Goal: Task Accomplishment & Management: Use online tool/utility

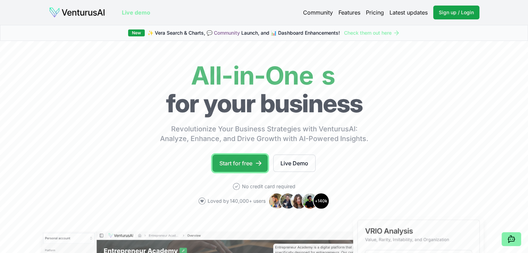
click at [252, 161] on link "Start for free" at bounding box center [239, 163] width 55 height 17
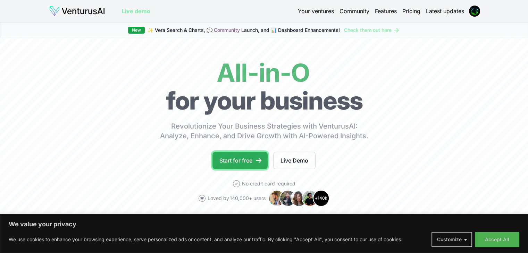
click at [233, 160] on link "Start for free" at bounding box center [239, 160] width 55 height 17
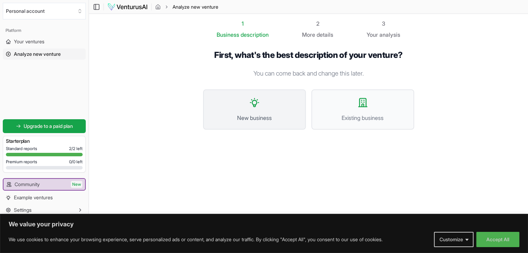
click at [279, 114] on span "New business" at bounding box center [254, 118] width 87 height 8
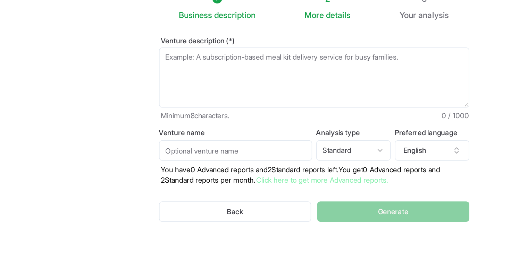
click at [282, 73] on textarea "Venture description (*)" at bounding box center [308, 77] width 211 height 41
paste textarea "In many rural and [MEDICAL_DATA] households, cooking is done using wood or coal…"
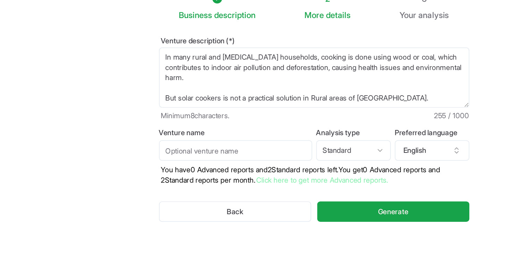
click at [309, 92] on textarea "In many rural and [MEDICAL_DATA] households, cooking is done using wood or coal…" at bounding box center [308, 77] width 211 height 41
click at [311, 92] on textarea "In many rural and [MEDICAL_DATA] households, cooking is done using wood or coal…" at bounding box center [308, 77] width 211 height 41
type textarea "In many rural and [MEDICAL_DATA] households, cooking is done using wood or coal…"
click at [323, 123] on html "We value your privacy We use cookies to enhance your browsing experience, serve…" at bounding box center [264, 126] width 528 height 253
select select "advanced"
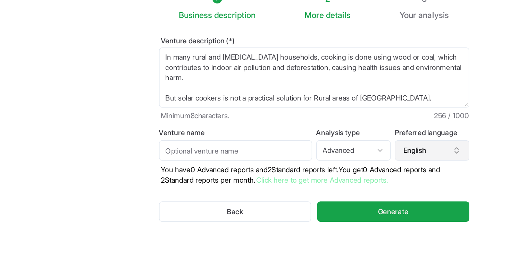
click at [385, 132] on button "English" at bounding box center [388, 127] width 51 height 14
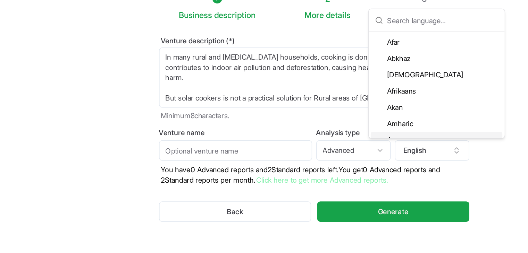
click at [433, 136] on section "Business description 2 More details 3 Your analysis Venture description (*) In …" at bounding box center [308, 116] width 439 height 205
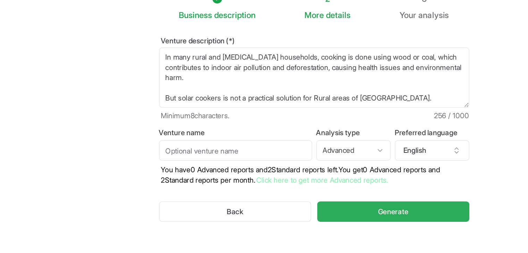
click at [369, 173] on button "Generate" at bounding box center [362, 169] width 103 height 14
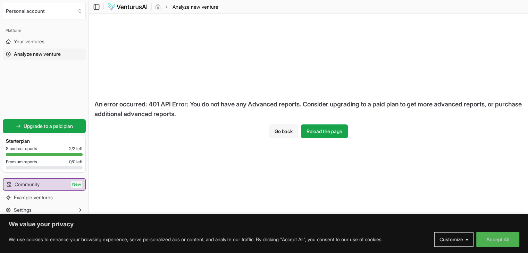
click at [289, 135] on button "Go back" at bounding box center [283, 132] width 29 height 14
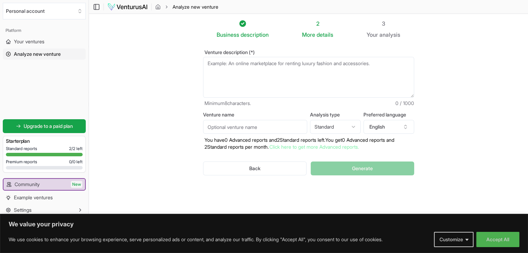
click at [260, 77] on textarea "Venture description (*)" at bounding box center [308, 77] width 211 height 41
paste textarea "In many rural and [MEDICAL_DATA] households, cooking is done using wood or coal…"
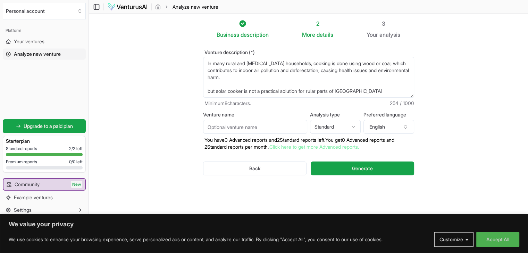
type textarea "In many rural and [MEDICAL_DATA] households, cooking is done using wood or coal…"
click at [356, 158] on div "Back Generate" at bounding box center [308, 169] width 211 height 36
click at [358, 164] on button "Generate" at bounding box center [362, 169] width 103 height 14
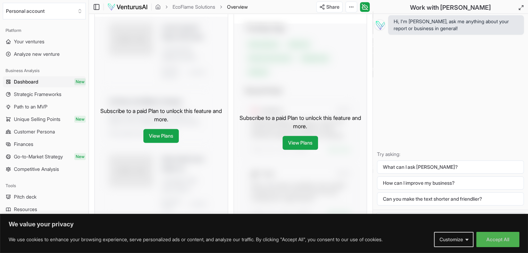
scroll to position [380, 0]
click at [169, 130] on link "View Plans" at bounding box center [160, 137] width 35 height 14
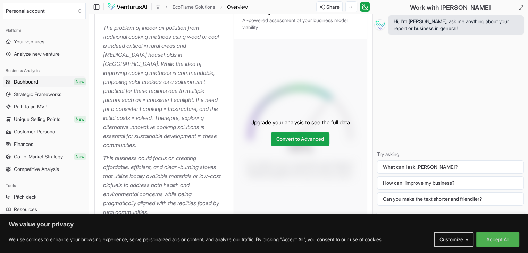
scroll to position [212, 0]
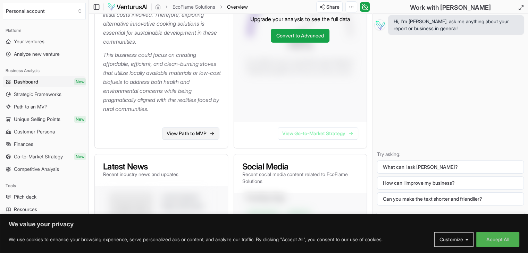
click at [190, 127] on link "View Path to MVP" at bounding box center [190, 133] width 57 height 12
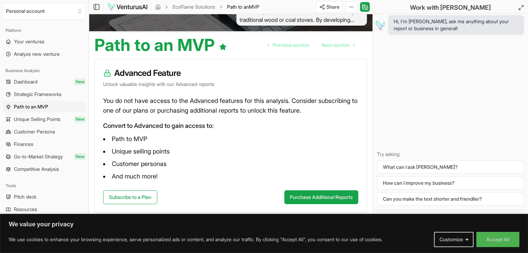
scroll to position [47, 0]
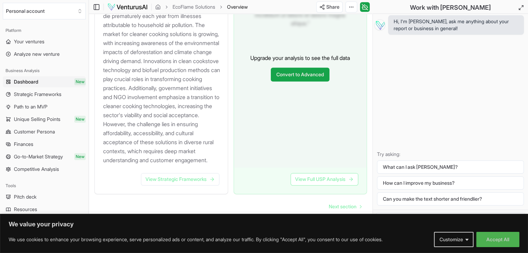
scroll to position [854, 0]
click at [158, 180] on link "View Strategic Frameworks" at bounding box center [180, 180] width 78 height 12
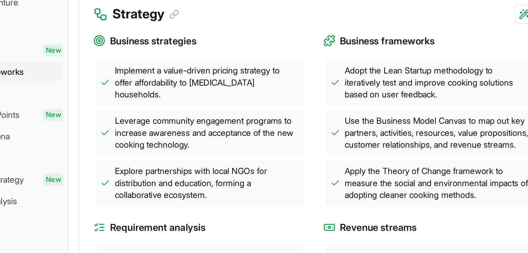
scroll to position [226, 0]
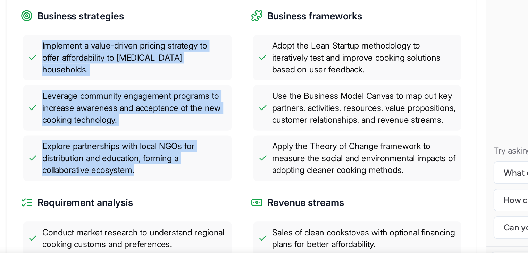
drag, startPoint x: 115, startPoint y: 88, endPoint x: 182, endPoint y: 162, distance: 100.5
click at [182, 162] on div "Implement a value-driven pricing strategy to offer affordability to [MEDICAL_DA…" at bounding box center [164, 129] width 122 height 85
copy div "Implement a value-driven pricing strategy to offer affordability to [MEDICAL_DA…"
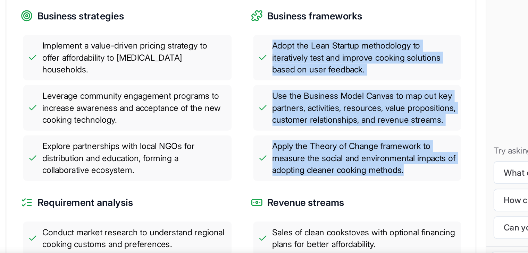
drag, startPoint x: 250, startPoint y: 91, endPoint x: 336, endPoint y: 174, distance: 120.3
click at [336, 172] on div "Adopt the Lean Startup methodology to iteratively test and improve cooking solu…" at bounding box center [297, 129] width 122 height 85
copy div "Adopt the Lean Startup methodology to iteratively test and improve cooking solu…"
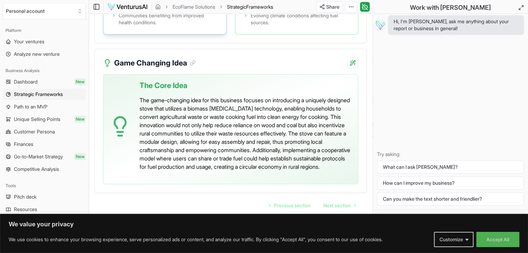
scroll to position [1773, 0]
